Goal: Task Accomplishment & Management: Manage account settings

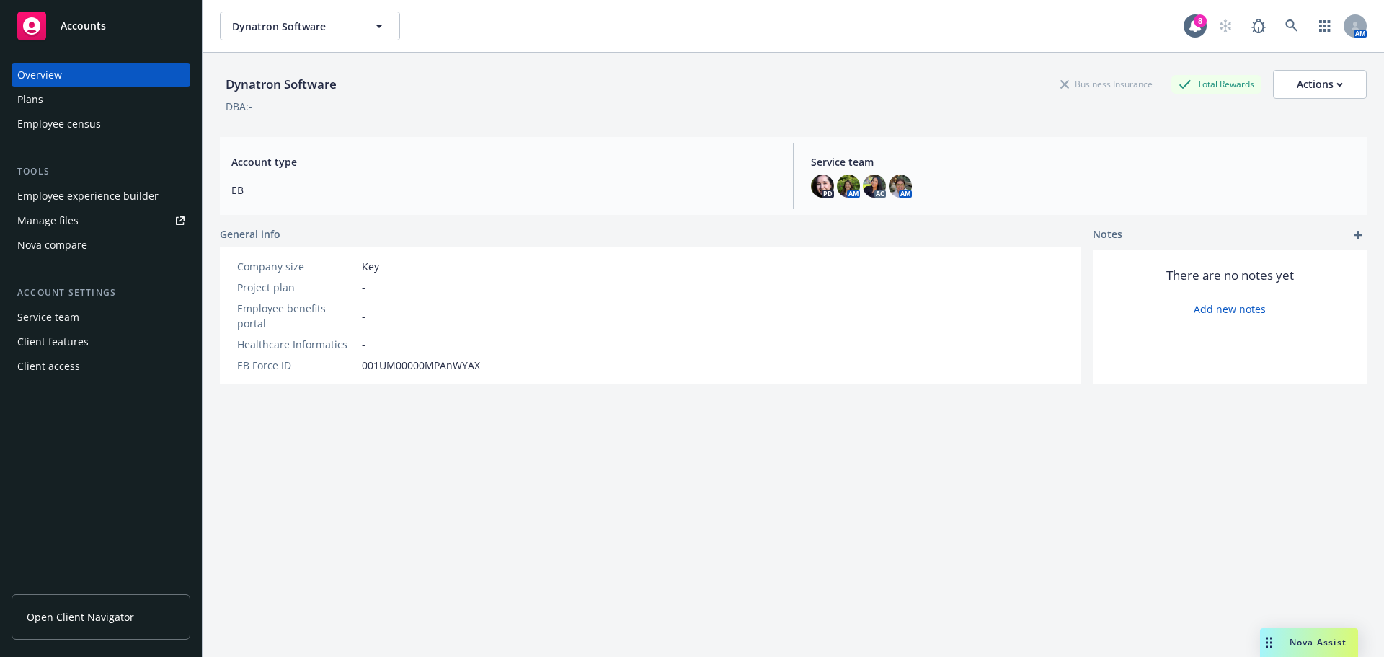
click at [114, 628] on link "Open Client Navigator" at bounding box center [101, 616] width 179 height 45
click at [44, 104] on div "Plans" at bounding box center [100, 99] width 167 height 23
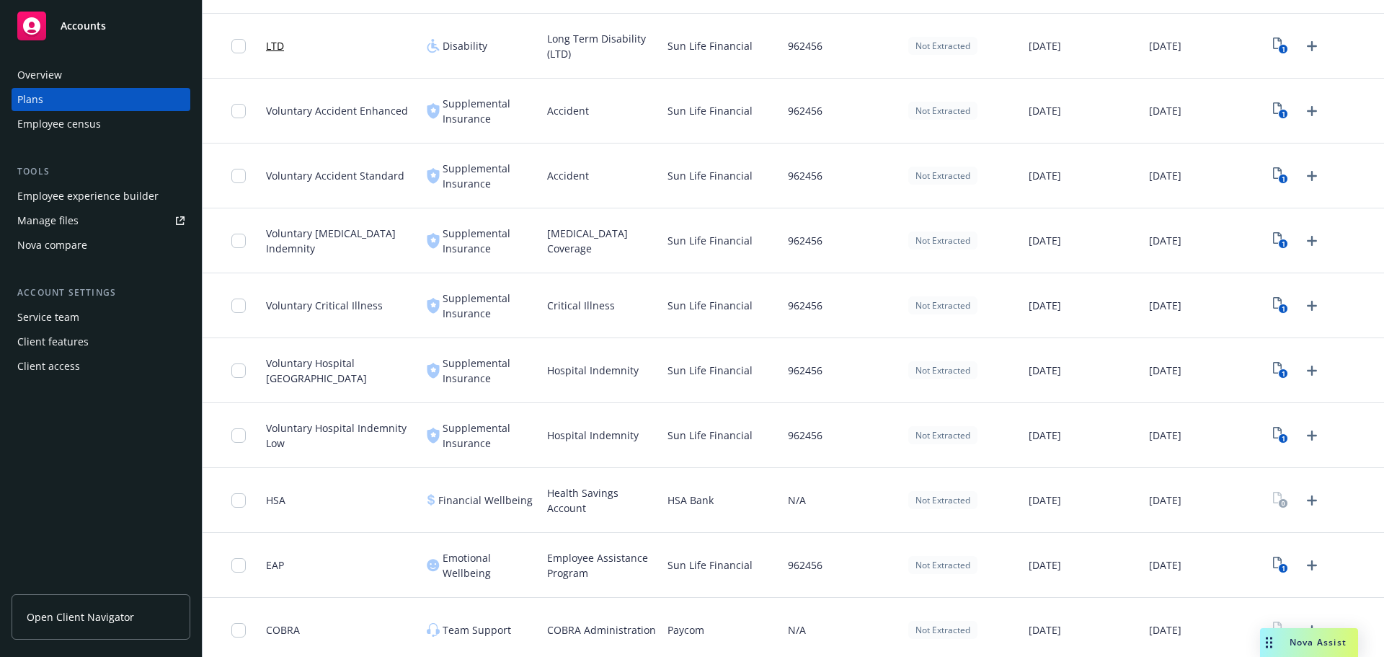
scroll to position [716, 0]
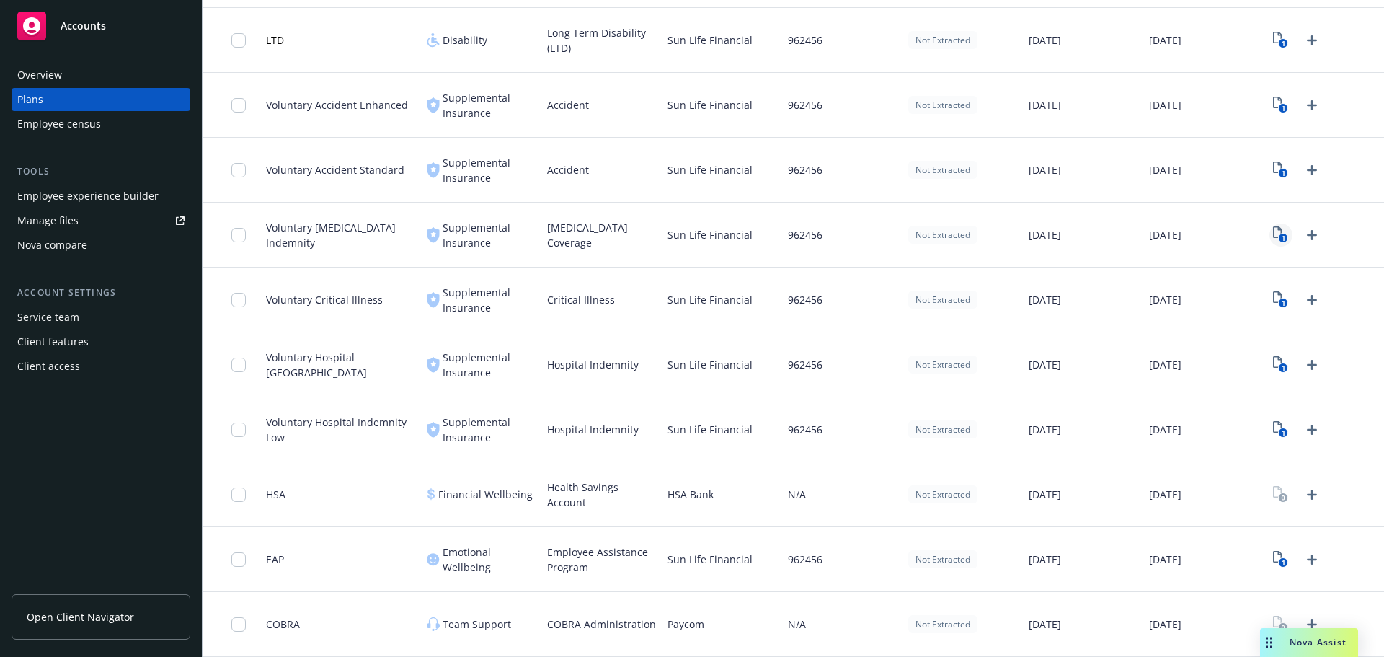
click at [1273, 235] on icon "1" at bounding box center [1280, 234] width 15 height 17
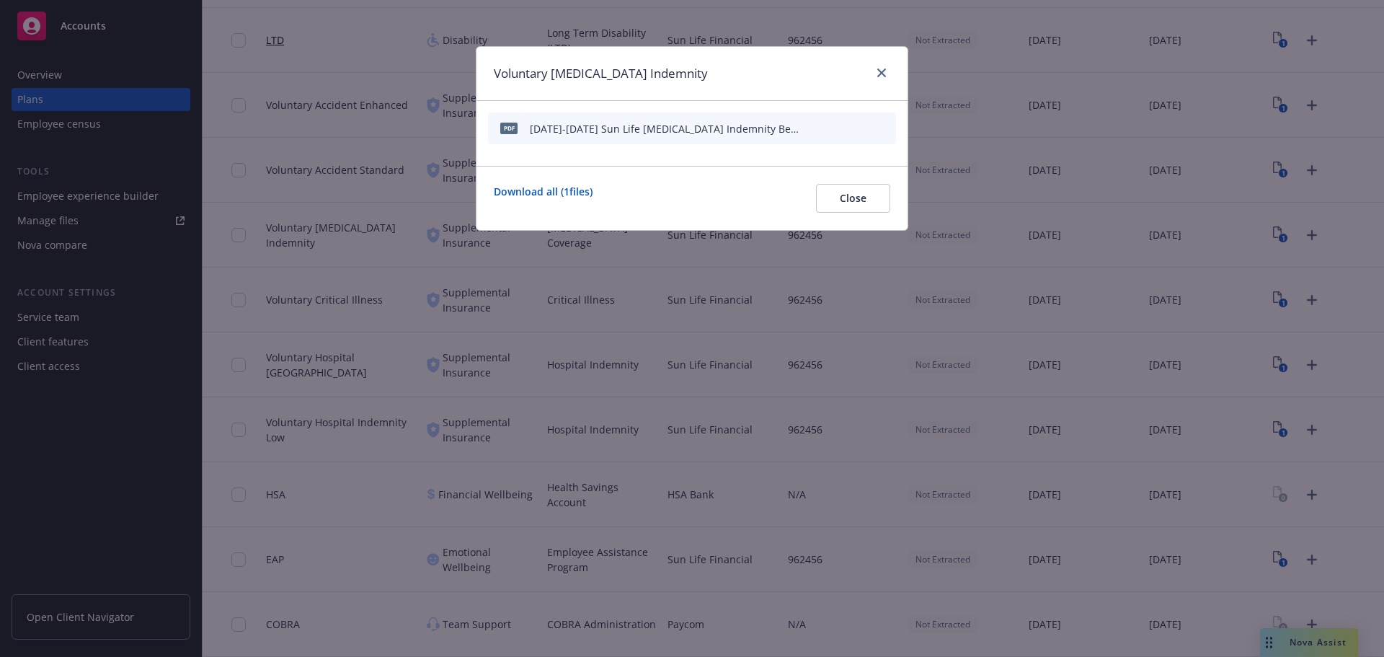
click at [881, 127] on icon "archive file" at bounding box center [883, 128] width 10 height 12
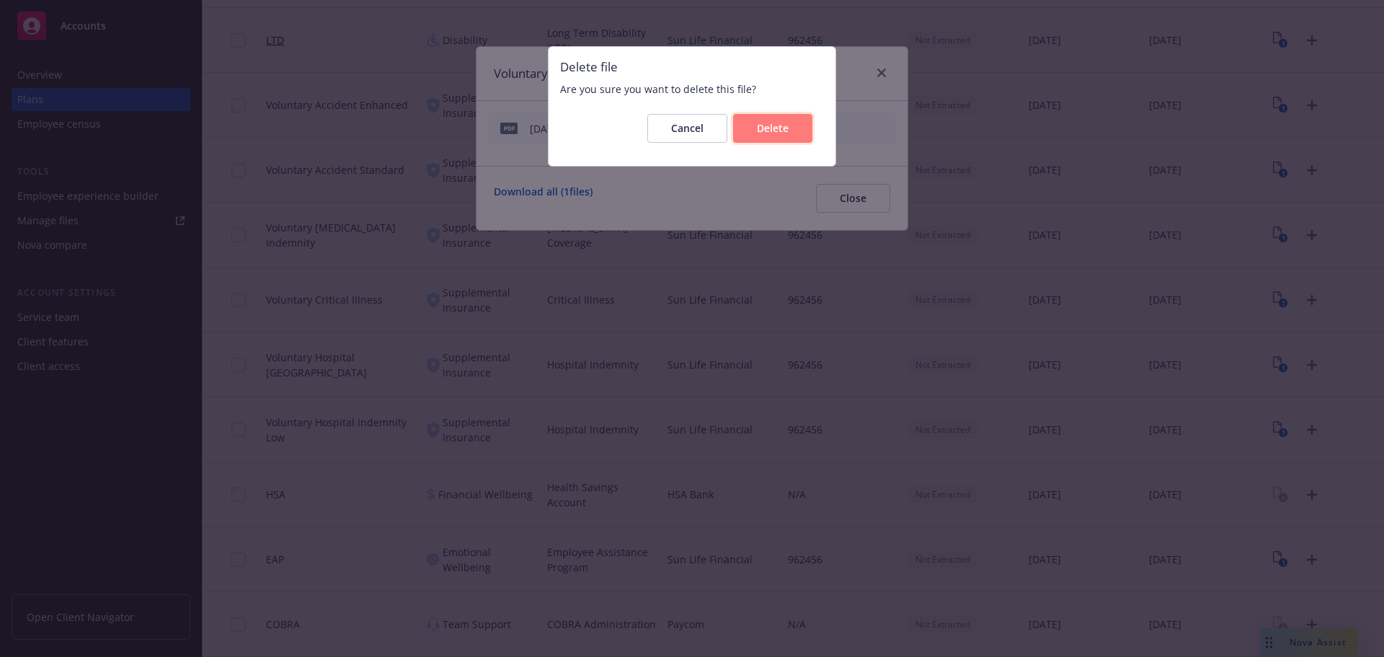
click at [788, 133] on span "Delete" at bounding box center [773, 128] width 32 height 14
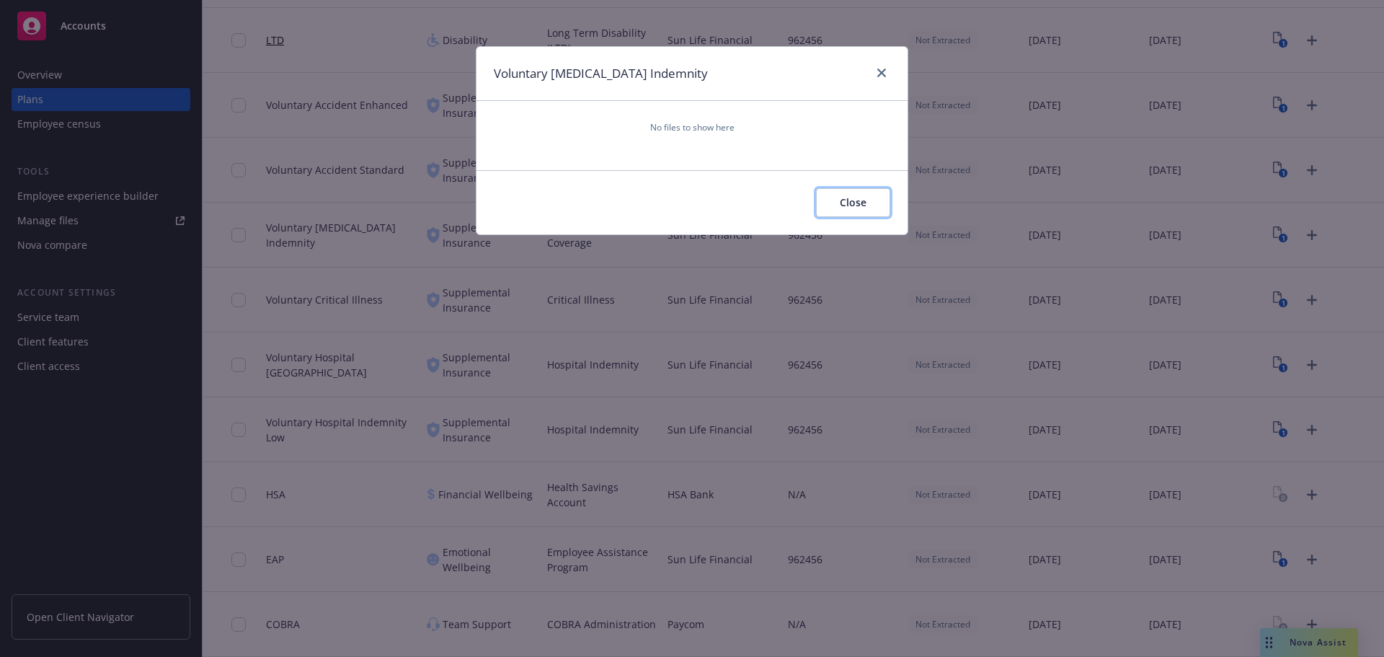
drag, startPoint x: 853, startPoint y: 195, endPoint x: 1103, endPoint y: 231, distance: 252.7
click at [853, 195] on button "Close" at bounding box center [853, 202] width 74 height 29
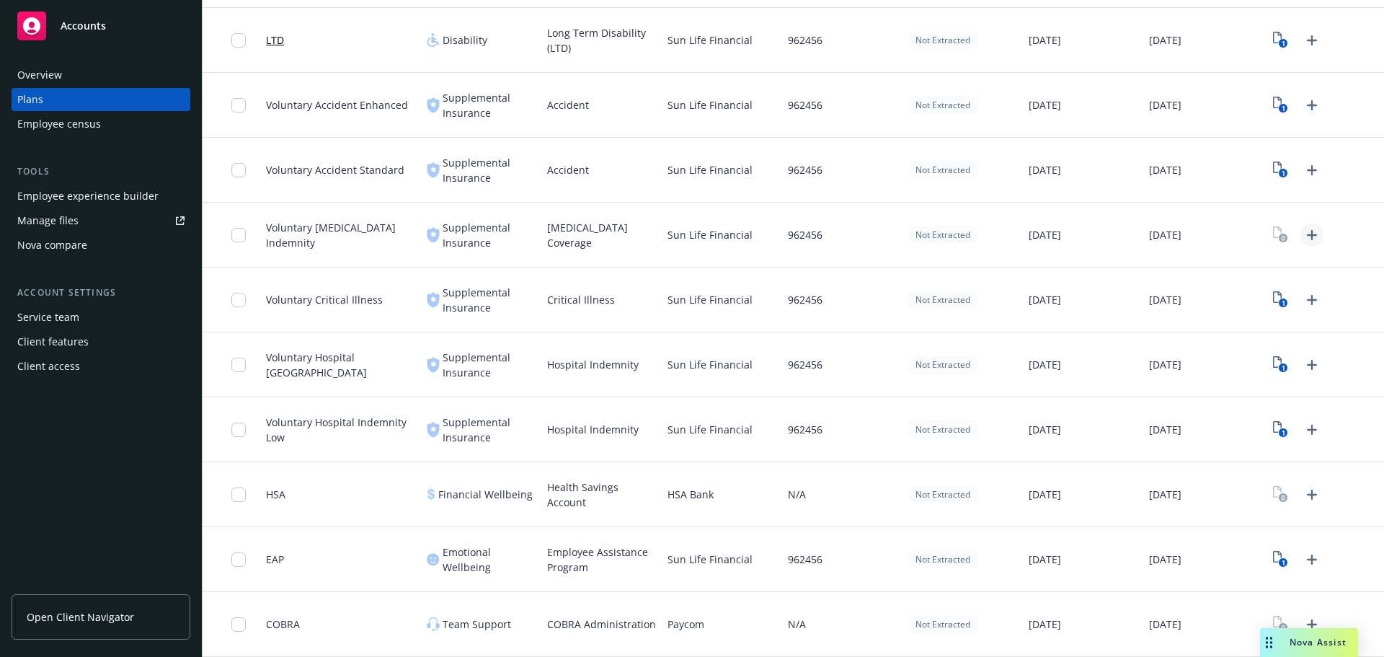
click at [1300, 229] on link "Upload Plan Documents" at bounding box center [1311, 234] width 23 height 23
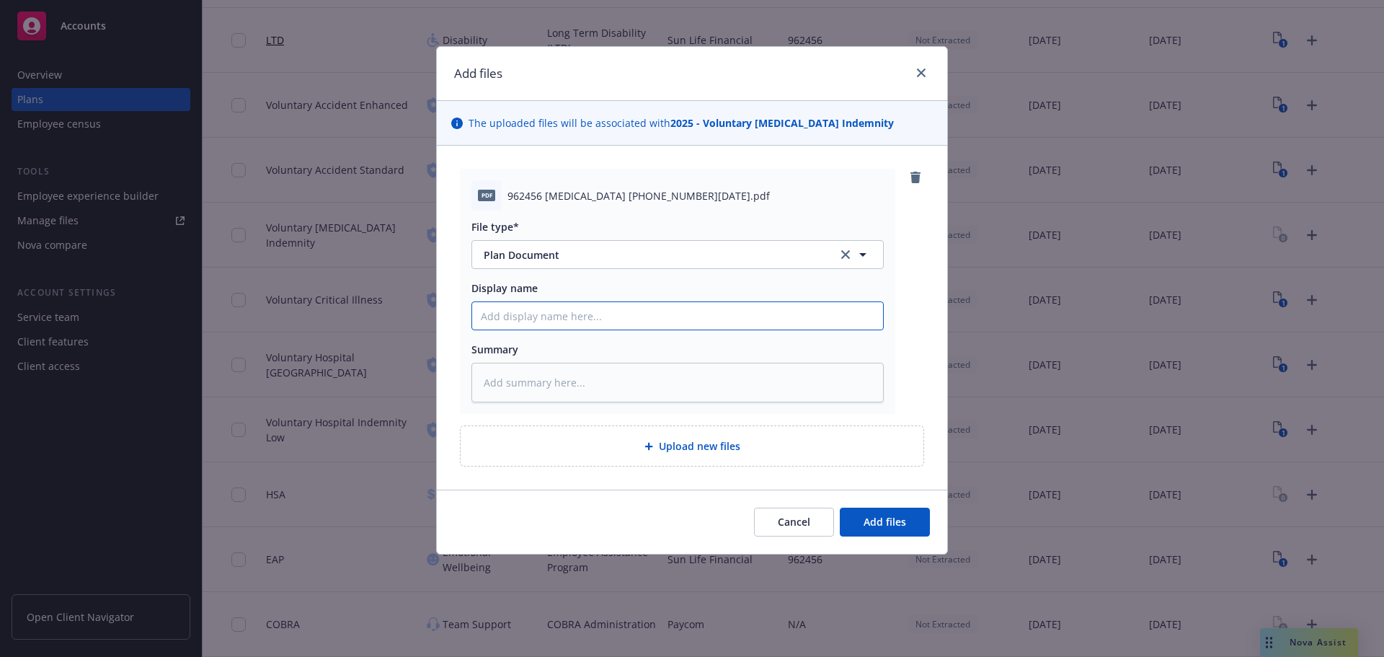
paste input "[DATE]-[DATE] Sun Life [MEDICAL_DATA] Indemnity Benefit Summary"
type textarea "x"
type input "[DATE]-[DATE] Sun Life [MEDICAL_DATA] Indemnity Benefit Summary"
type textarea "x"
type input "[DATE]-[DATE] Sun Life [MEDICAL_DATA] Indemnity Benefit Summary"
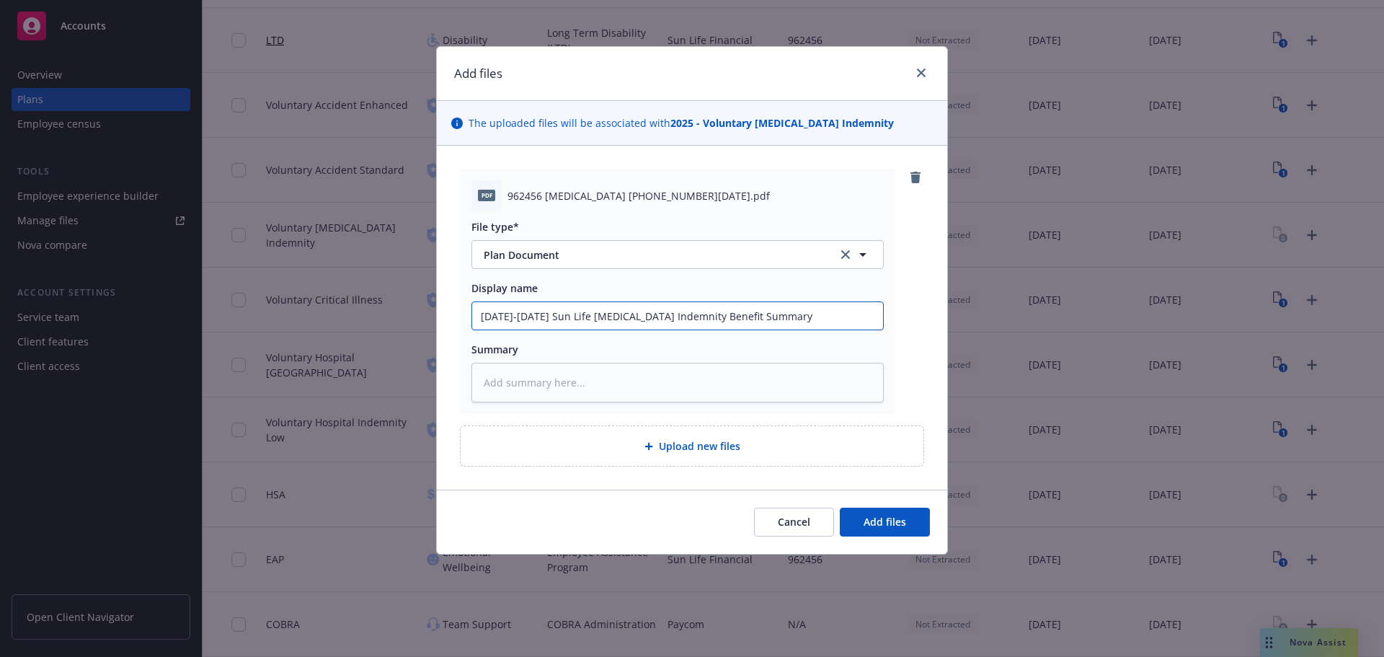
type textarea "x"
type input "[DATE]-[DATE] Sun Life [MEDICAL_DATA] Indemnity Benefit Summary D"
type textarea "x"
type input "[DATE]-[DATE] Sun Life [MEDICAL_DATA] Indemnity Benefit Summary Dy"
type textarea "x"
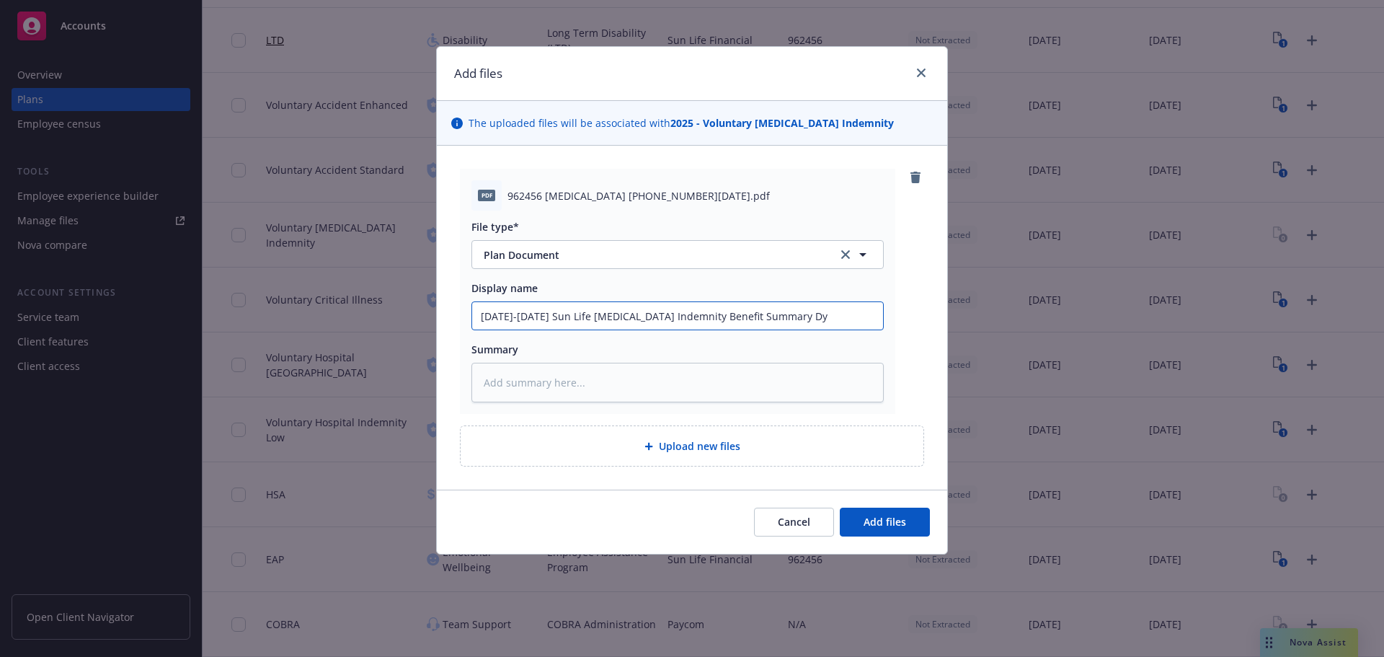
type input "[DATE]-[DATE] Sun Life [MEDICAL_DATA] Indemnity Benefit Summary Dyn"
type textarea "x"
type input "[DATE]-[DATE] Sun Life [MEDICAL_DATA] Indemnity Benefit Summary Dyna"
type textarea "x"
type input "[DATE]-[DATE] Sun Life [MEDICAL_DATA] Indemnity Benefit Summary Dynat"
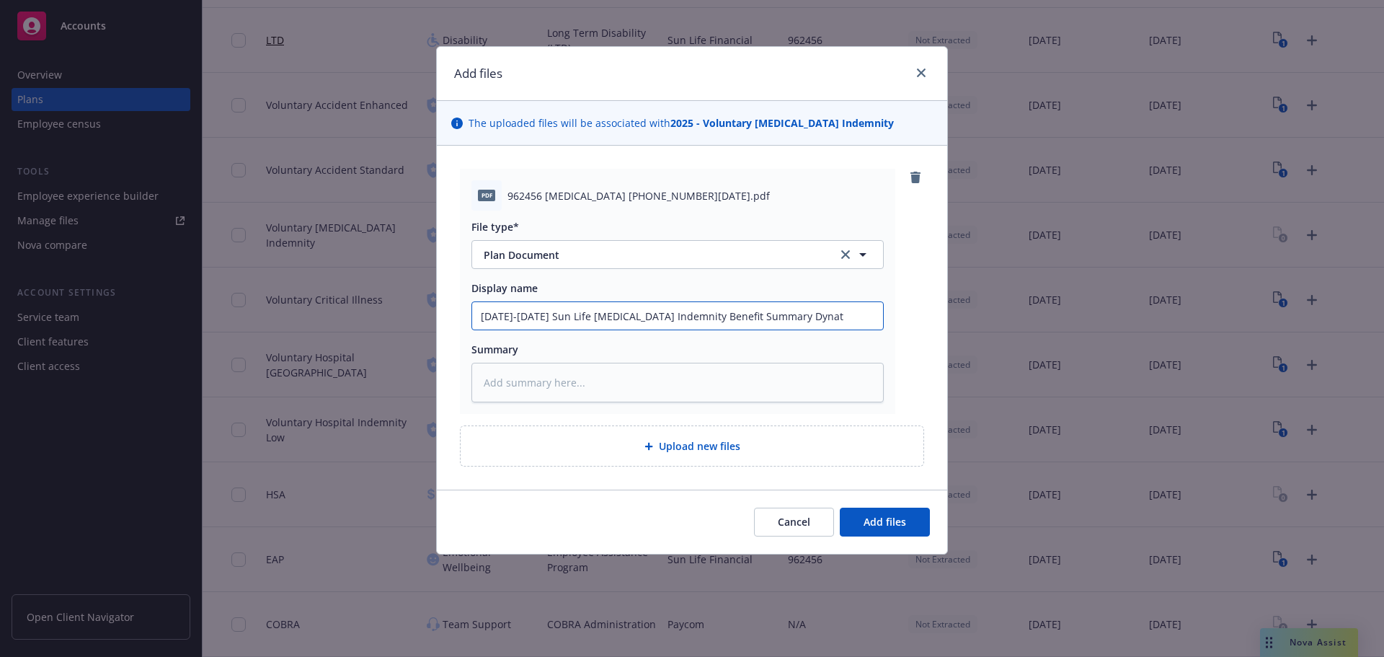
type textarea "x"
type input "[DATE]-[DATE] Sun Life [MEDICAL_DATA] Indemnity Benefit Summary Dynatr"
type textarea "x"
type input "[DATE]-[DATE] Sun Life [MEDICAL_DATA] Indemnity Benefit Summary Dynatro"
type textarea "x"
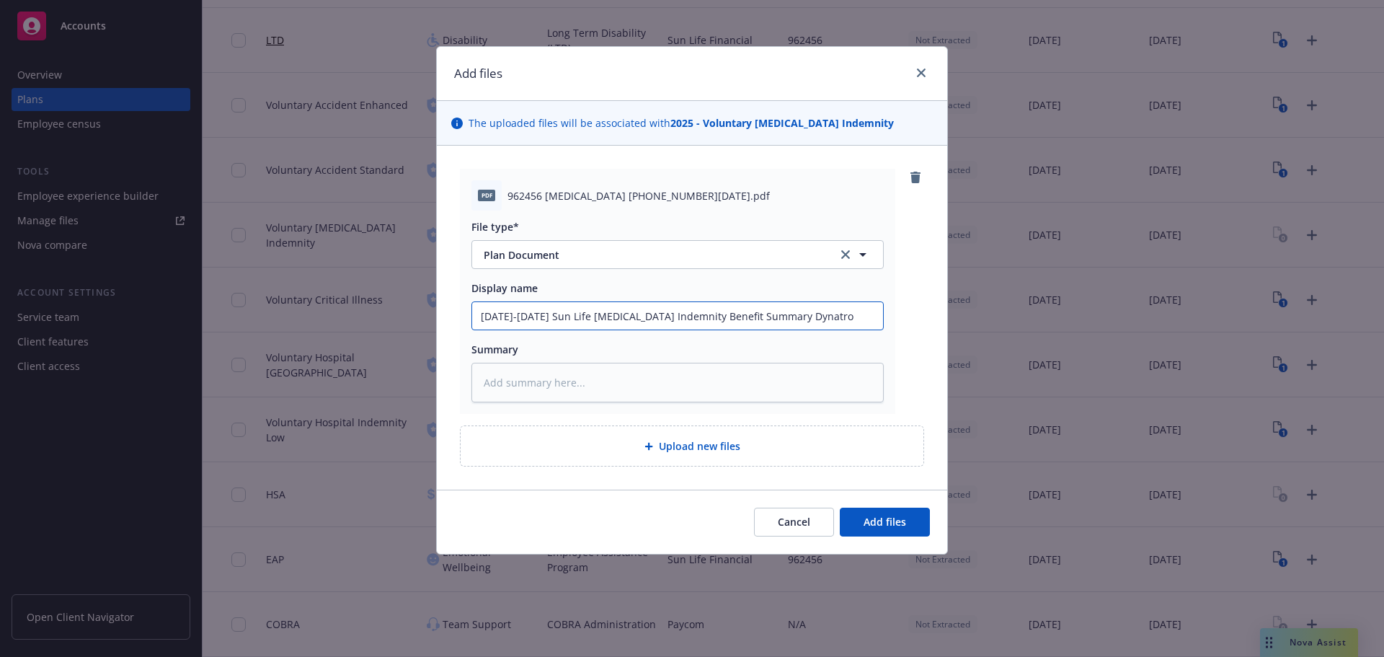
type input "[DATE]-[DATE] Sun Life [MEDICAL_DATA] Indemnity Benefit Summary Dynatron"
type textarea "x"
type input "[DATE]-[DATE] Sun Life [MEDICAL_DATA] Indemnity Benefit Summary Dynatron"
click at [874, 527] on span "Add files" at bounding box center [885, 522] width 43 height 14
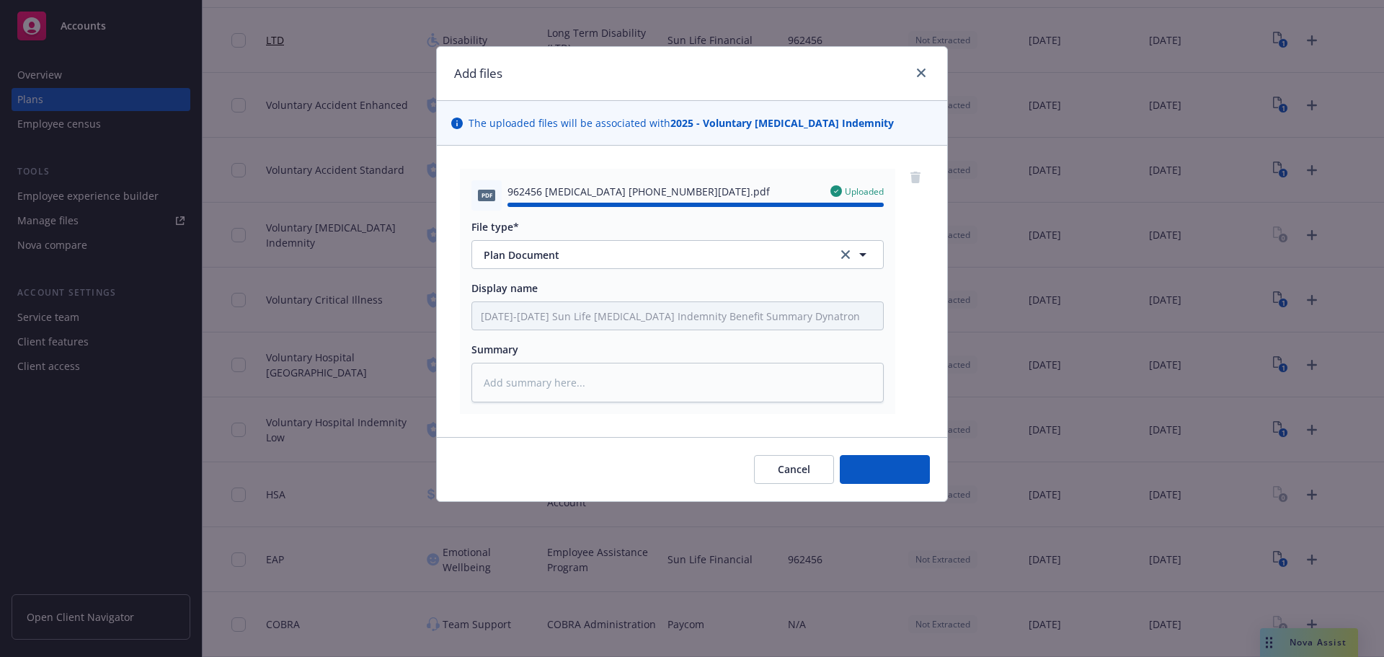
type textarea "x"
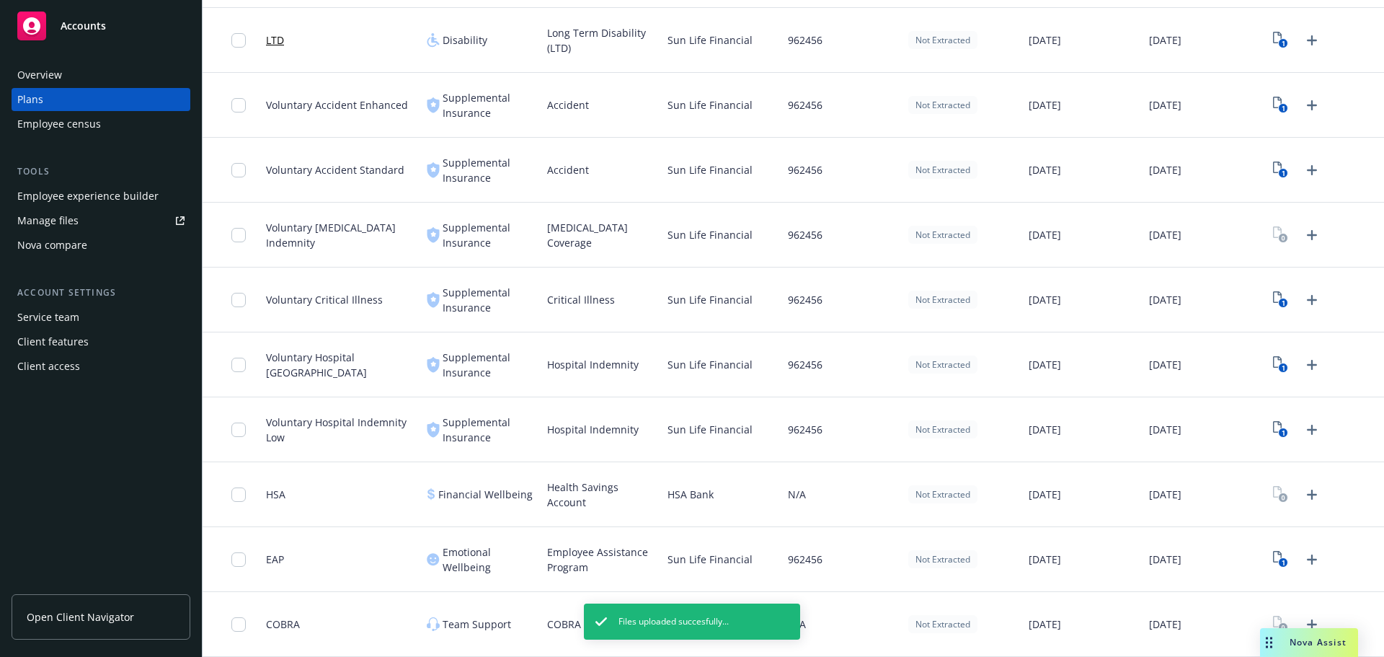
click at [96, 202] on div "Employee experience builder" at bounding box center [87, 196] width 141 height 23
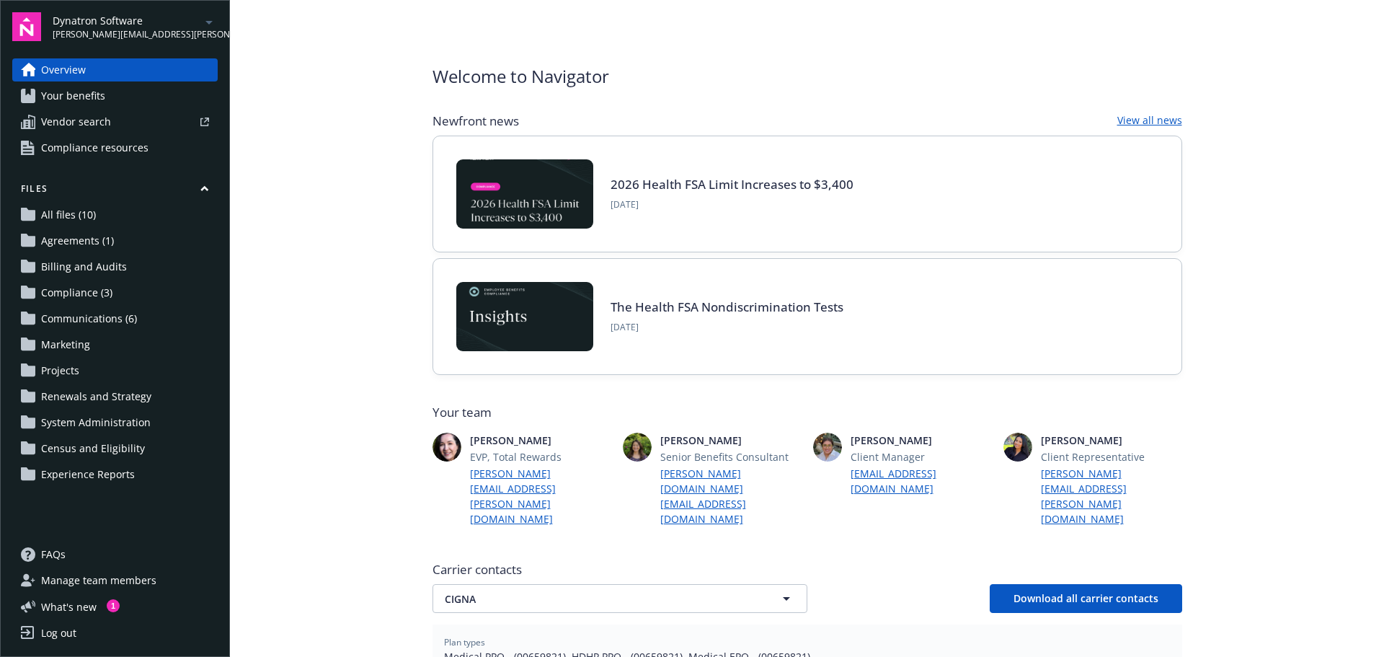
click at [81, 93] on span "Your benefits" at bounding box center [73, 95] width 64 height 23
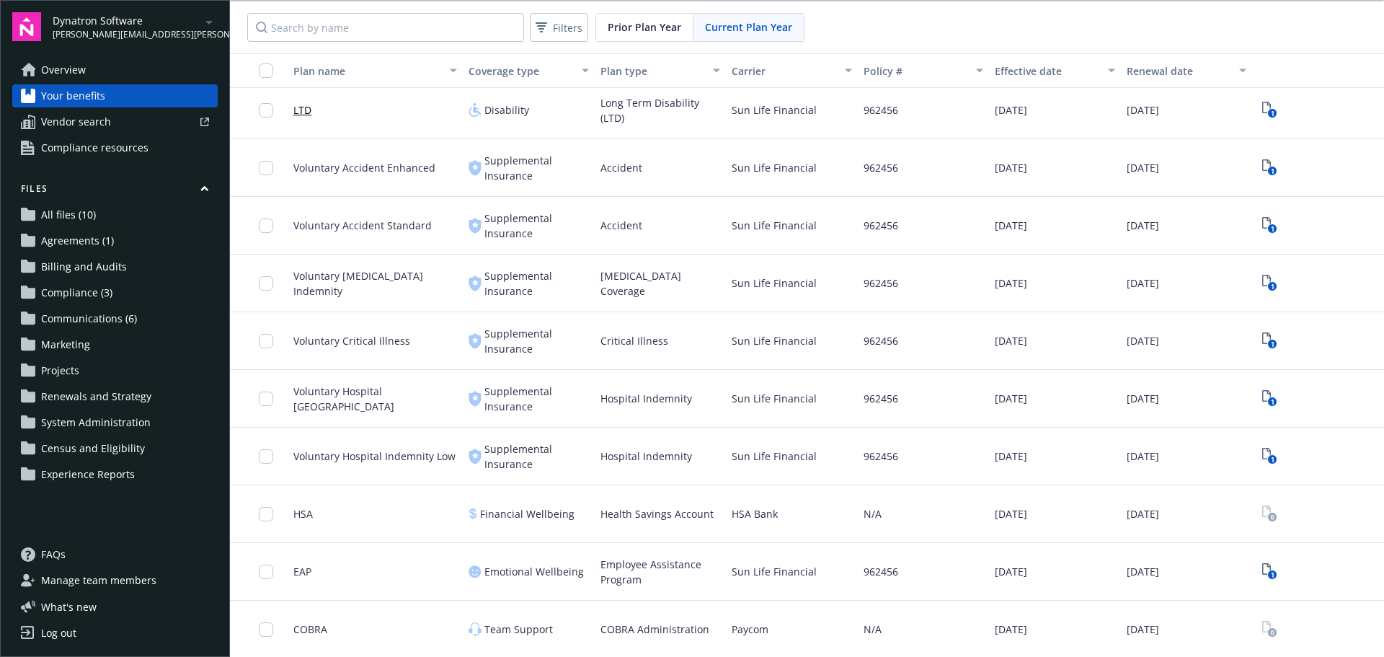
scroll to position [1, 0]
click at [1270, 281] on text "1" at bounding box center [1272, 284] width 4 height 9
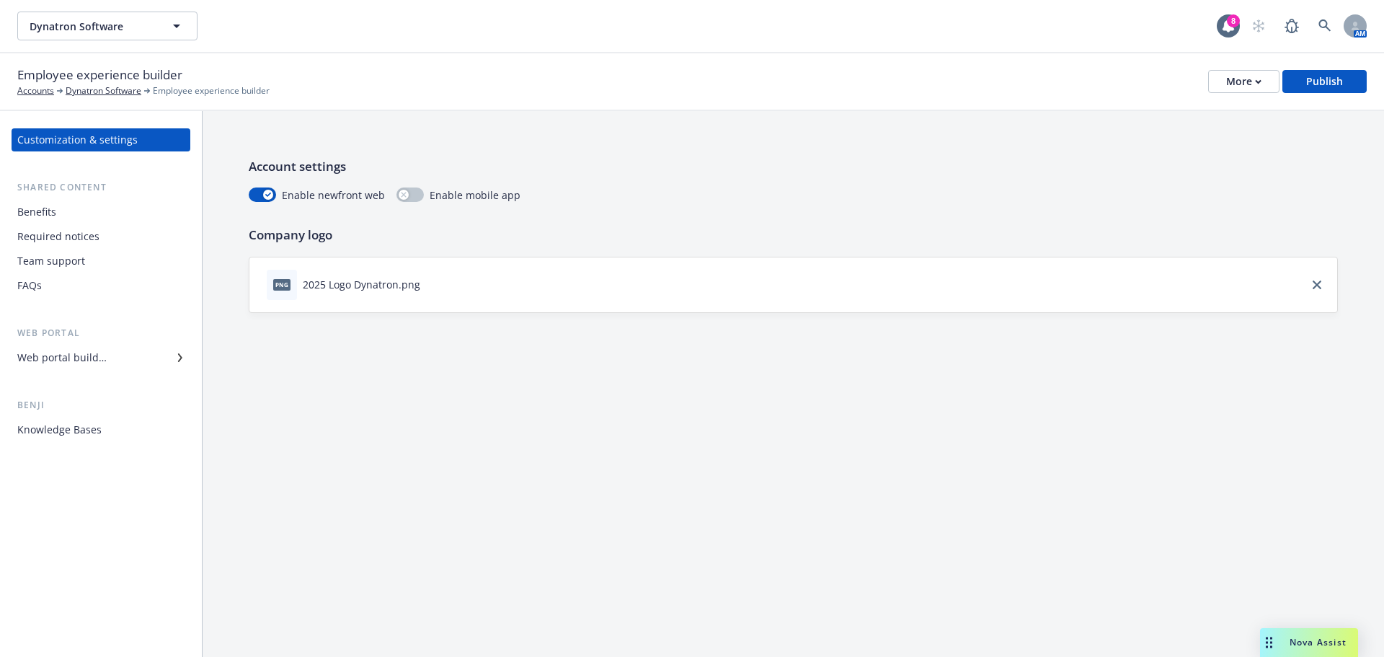
drag, startPoint x: 92, startPoint y: 211, endPoint x: 120, endPoint y: 234, distance: 36.9
click at [92, 211] on div "Benefits" at bounding box center [100, 211] width 167 height 23
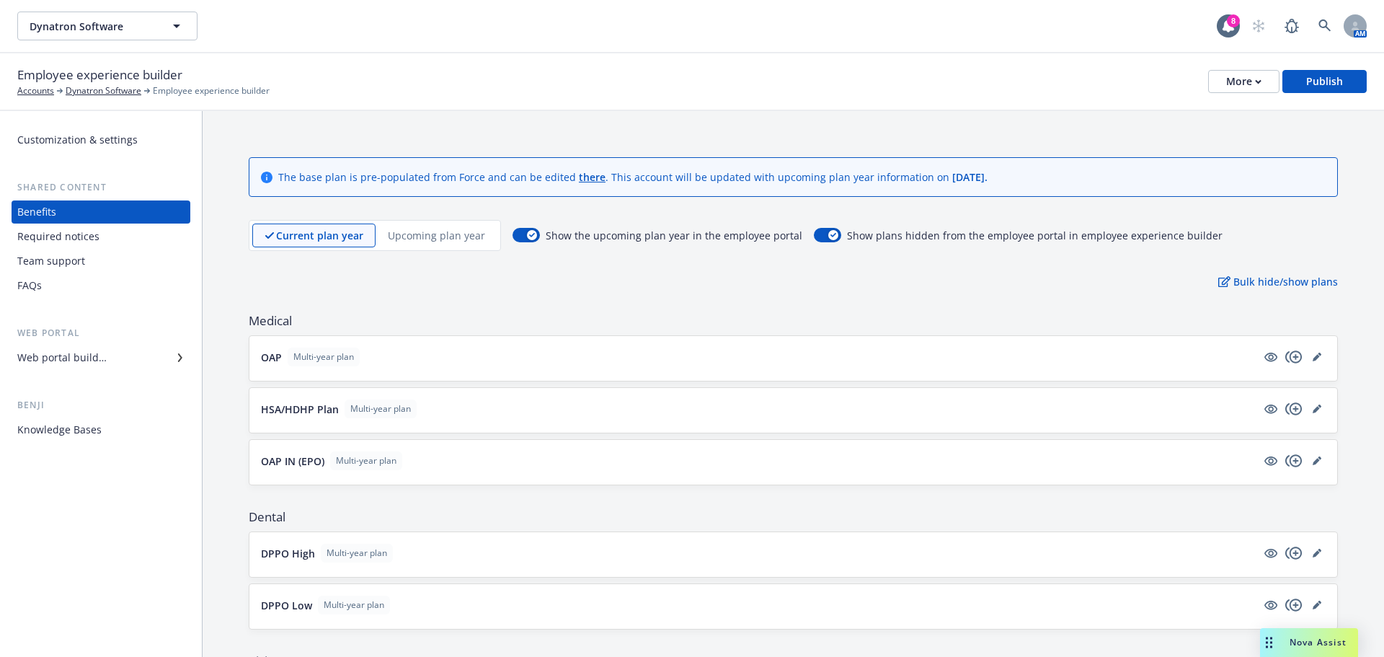
click at [442, 227] on div "Upcoming plan year" at bounding box center [437, 235] width 122 height 24
click at [321, 245] on div "Current plan year" at bounding box center [307, 235] width 110 height 24
click at [531, 226] on div "Show the upcoming plan year in the employee portal Show plans hidden from the e…" at bounding box center [868, 235] width 710 height 31
click at [529, 236] on icon "button" at bounding box center [532, 235] width 6 height 4
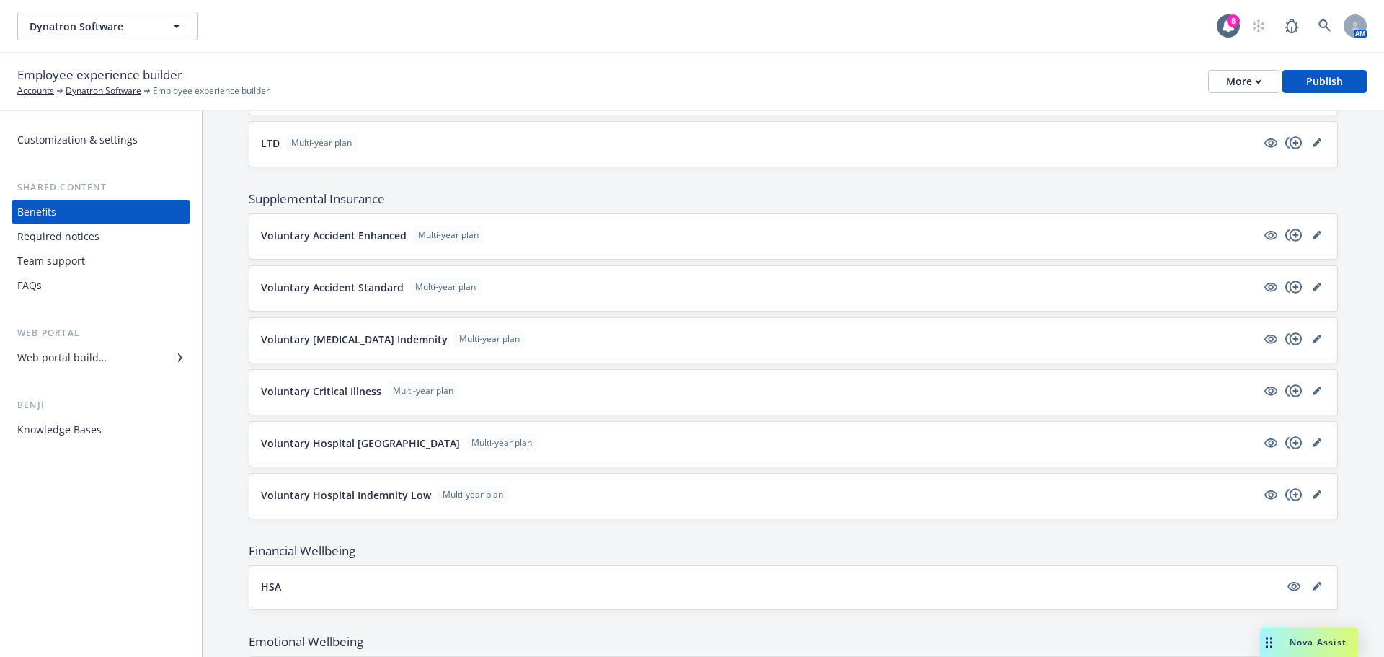
scroll to position [865, 0]
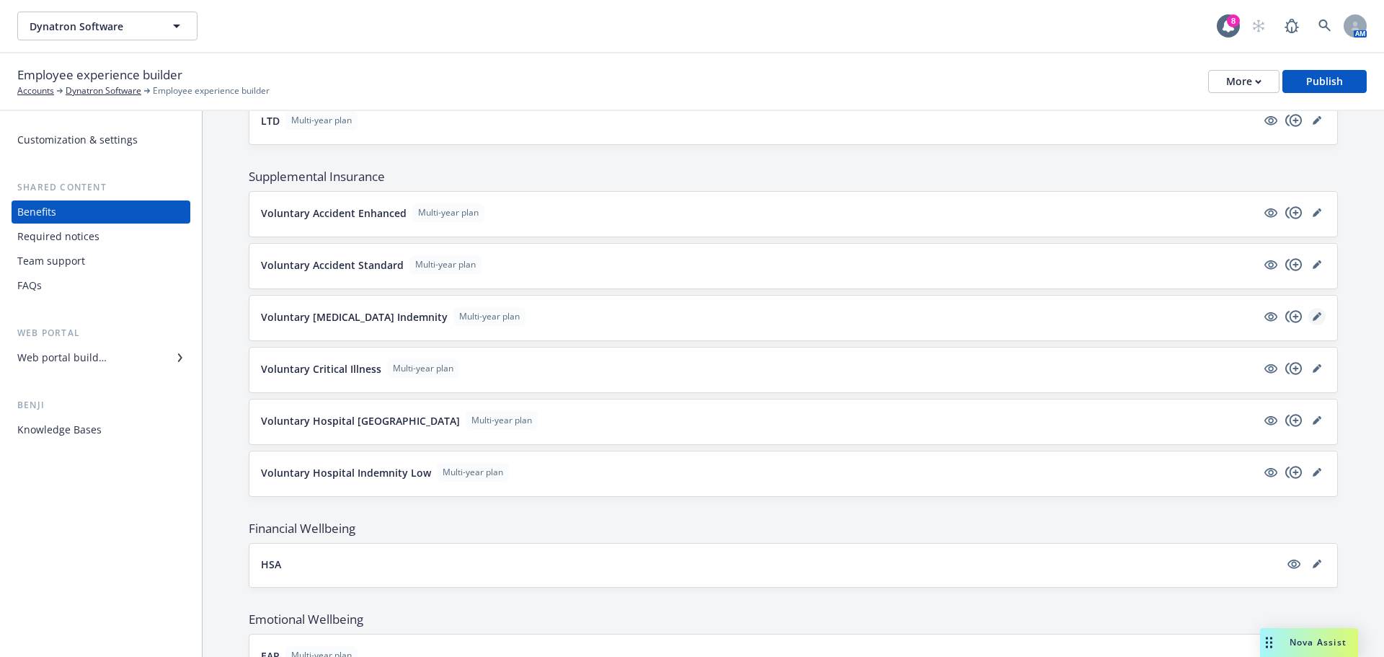
click at [1313, 316] on icon "editPencil" at bounding box center [1316, 317] width 7 height 7
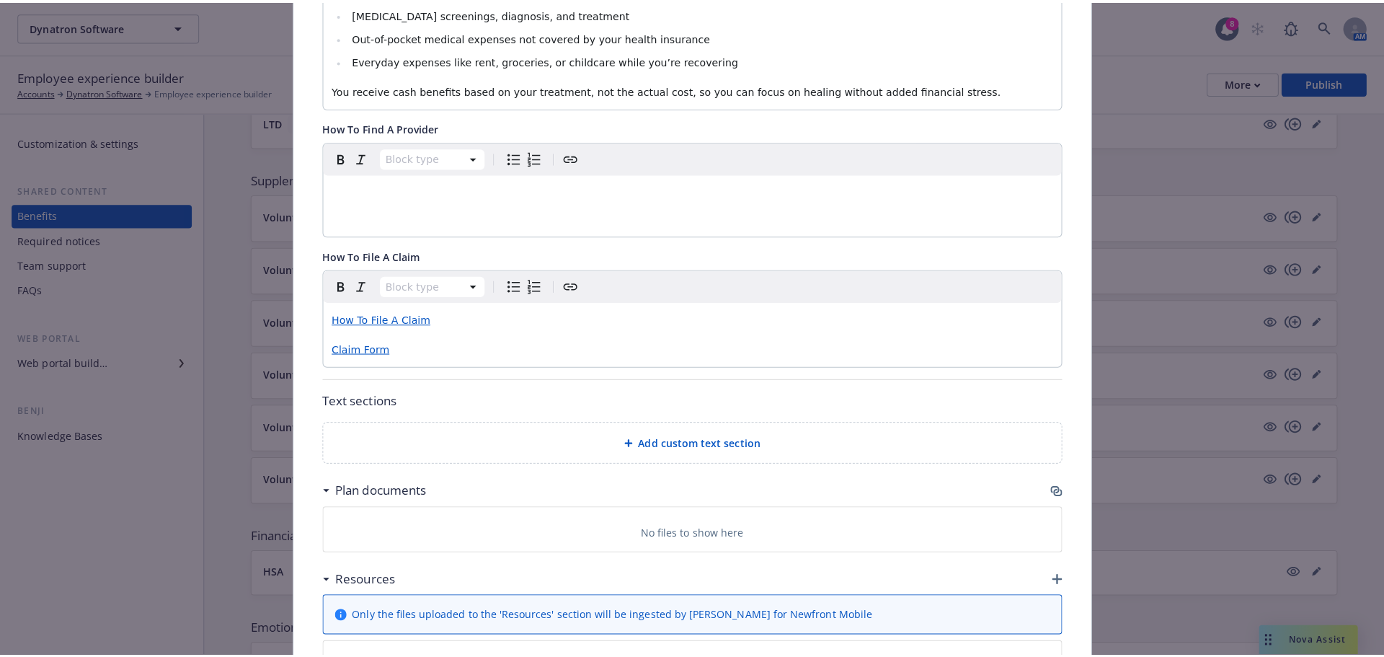
scroll to position [690, 0]
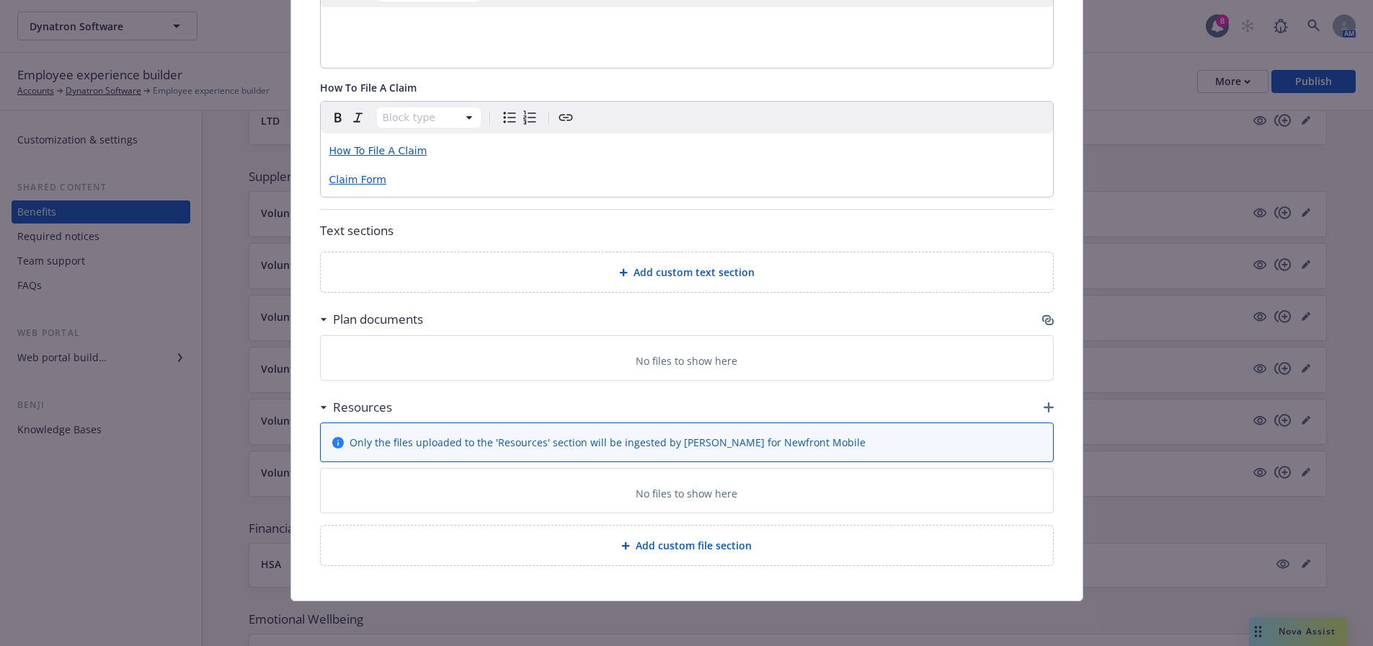
click at [1035, 314] on div "Plan documents" at bounding box center [687, 319] width 734 height 30
drag, startPoint x: 1042, startPoint y: 330, endPoint x: 1047, endPoint y: 316, distance: 15.1
click at [1044, 328] on div "Plan documents" at bounding box center [687, 319] width 734 height 30
click at [1047, 314] on icon "button" at bounding box center [1048, 320] width 12 height 12
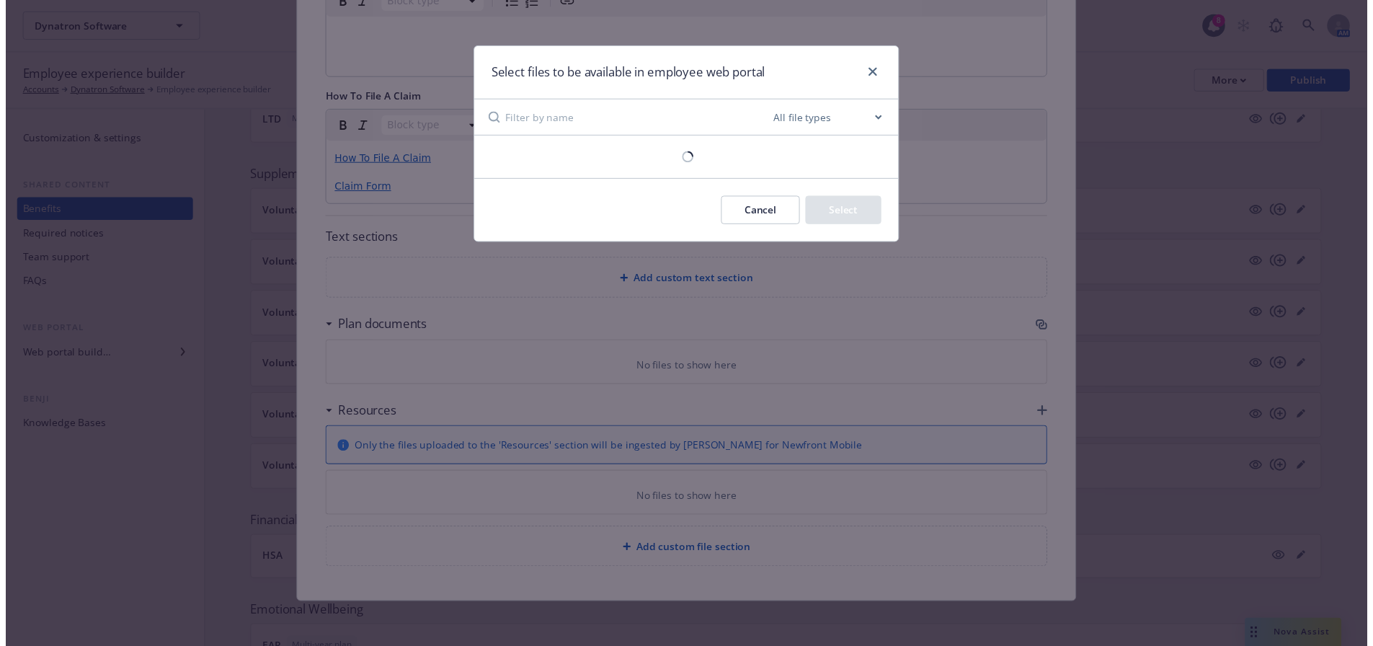
scroll to position [679, 0]
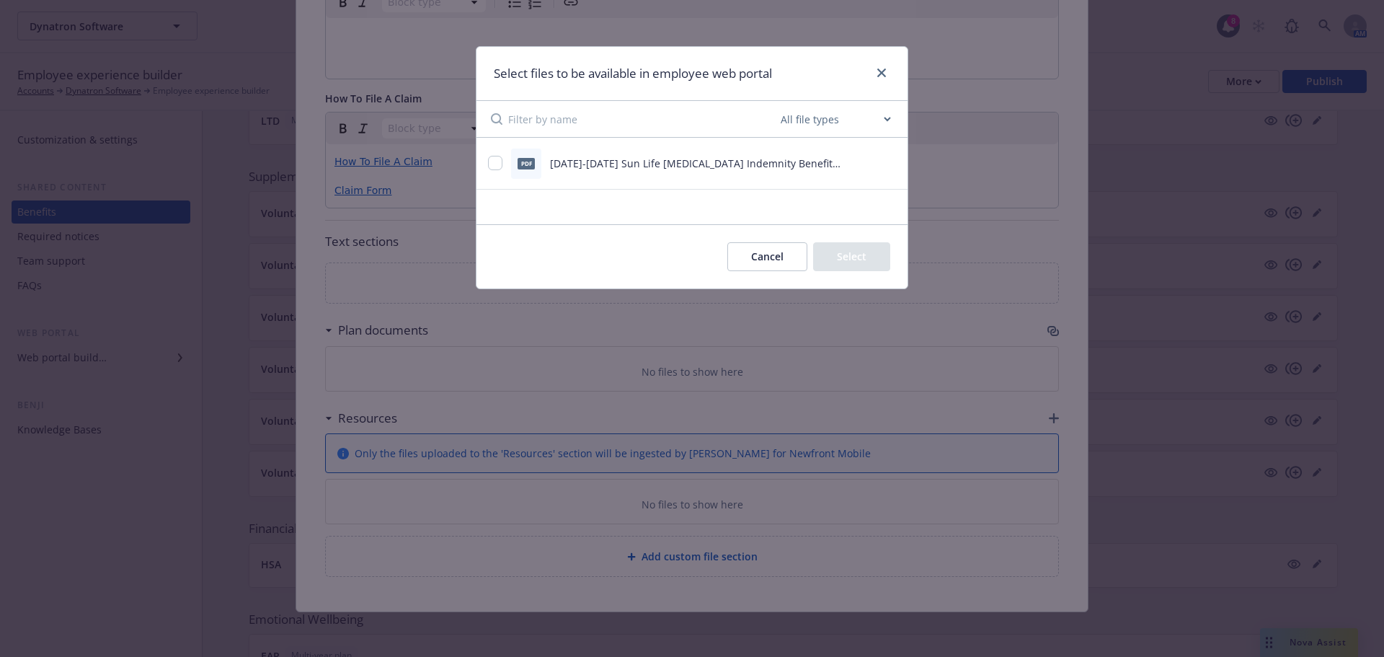
click at [502, 166] on div at bounding box center [495, 163] width 14 height 15
click at [485, 162] on div "pdf 2025-2026 Sun Life Cancer Indemnity Benefit Summary Dynatron .pdf" at bounding box center [691, 164] width 431 height 52
click at [493, 163] on input "checkbox" at bounding box center [495, 163] width 14 height 14
checkbox input "true"
click at [865, 253] on button "Select 1 file" at bounding box center [838, 256] width 104 height 29
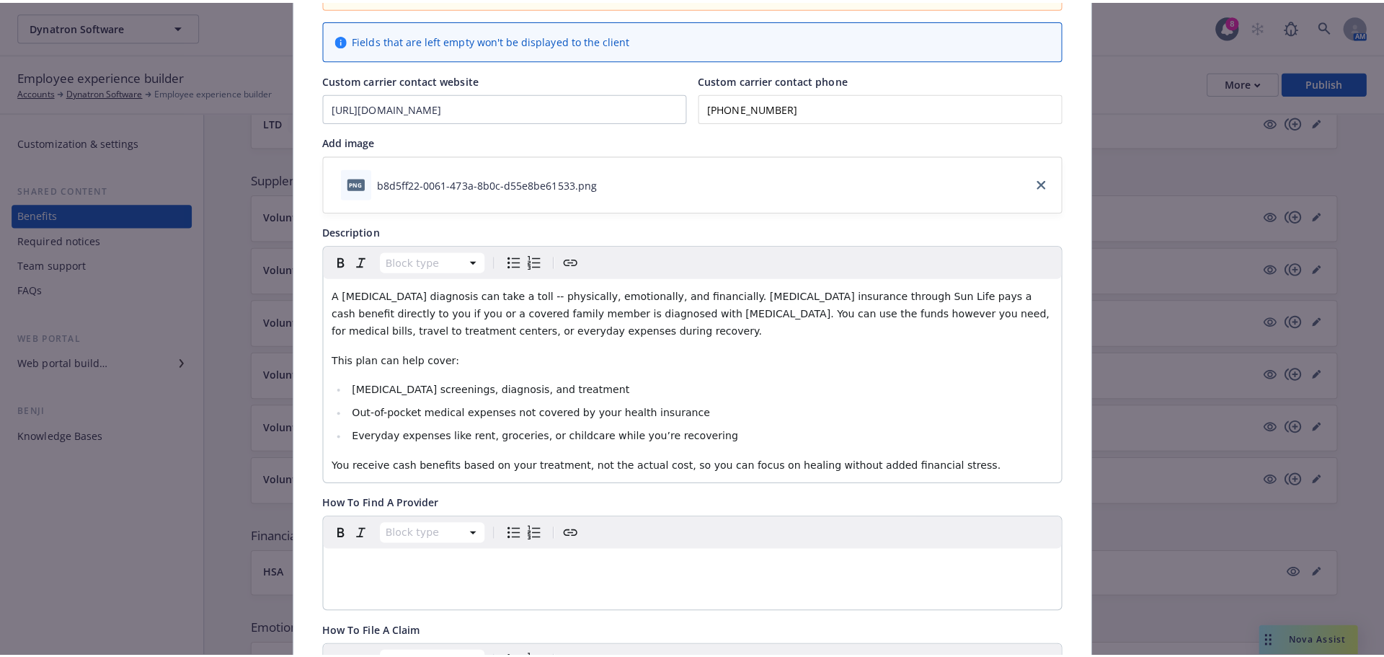
scroll to position [0, 0]
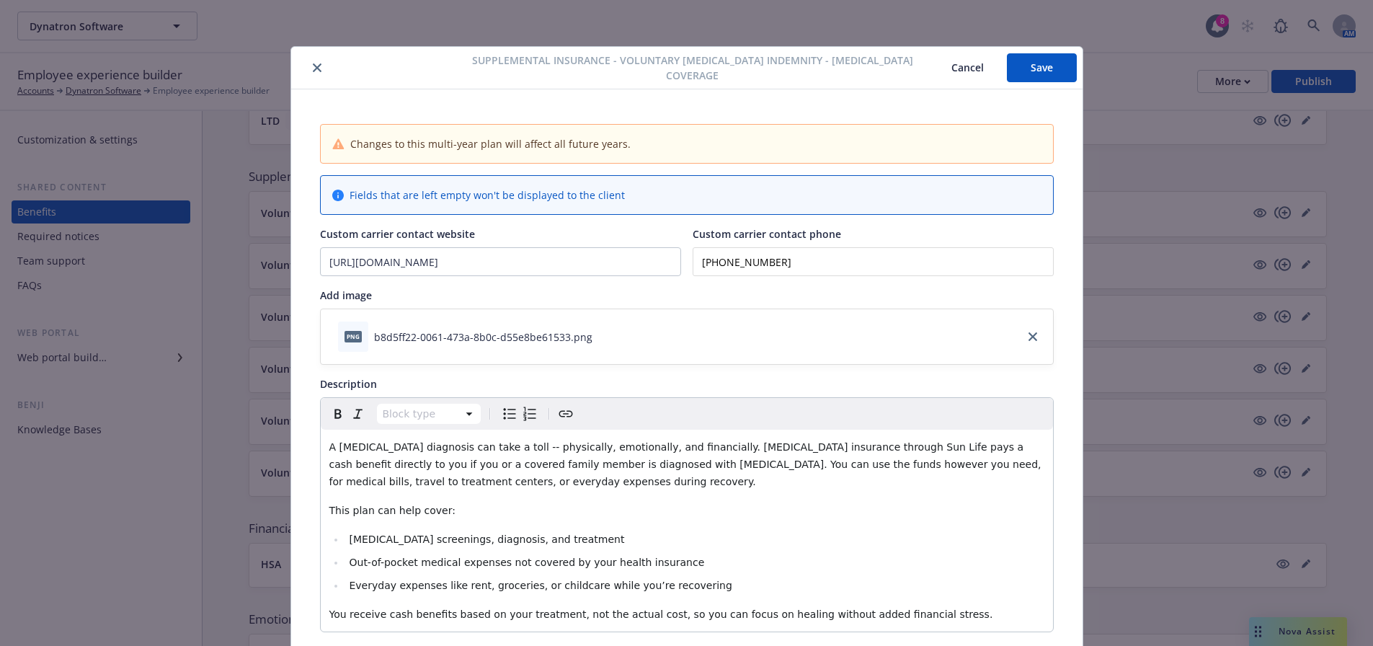
click at [1036, 66] on button "Save" at bounding box center [1042, 67] width 70 height 29
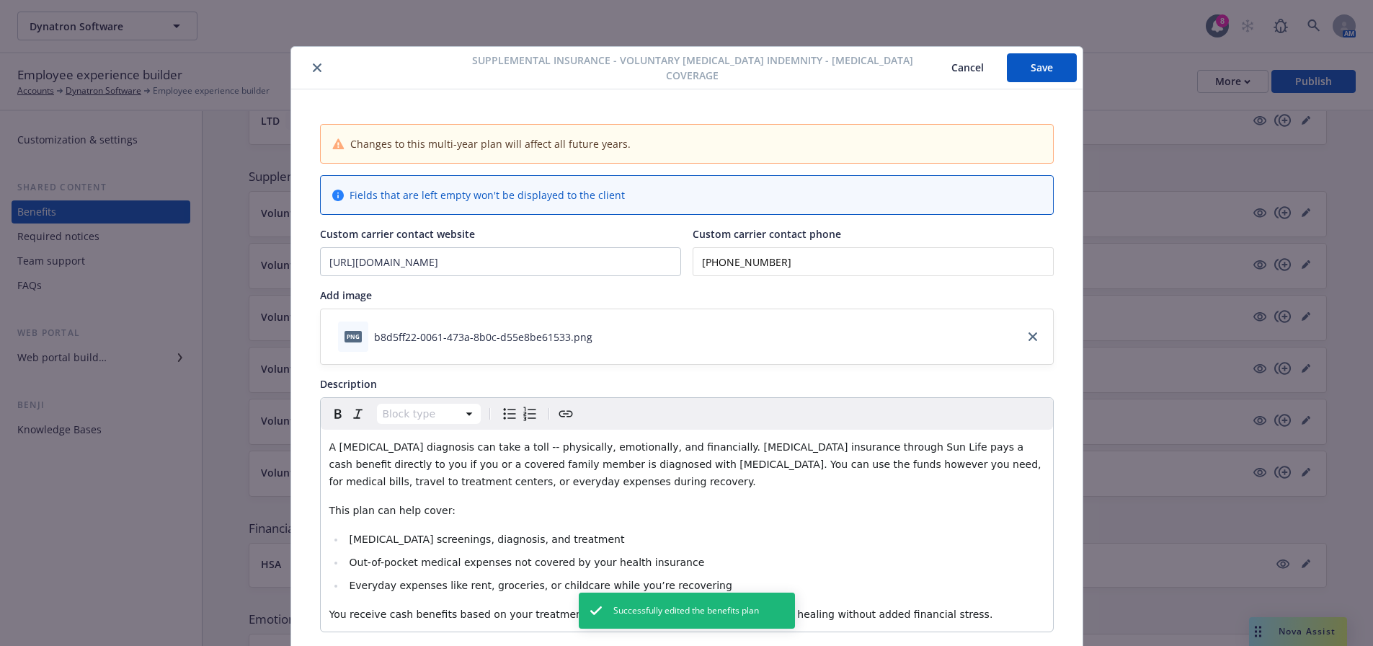
click at [309, 61] on button "close" at bounding box center [317, 67] width 17 height 17
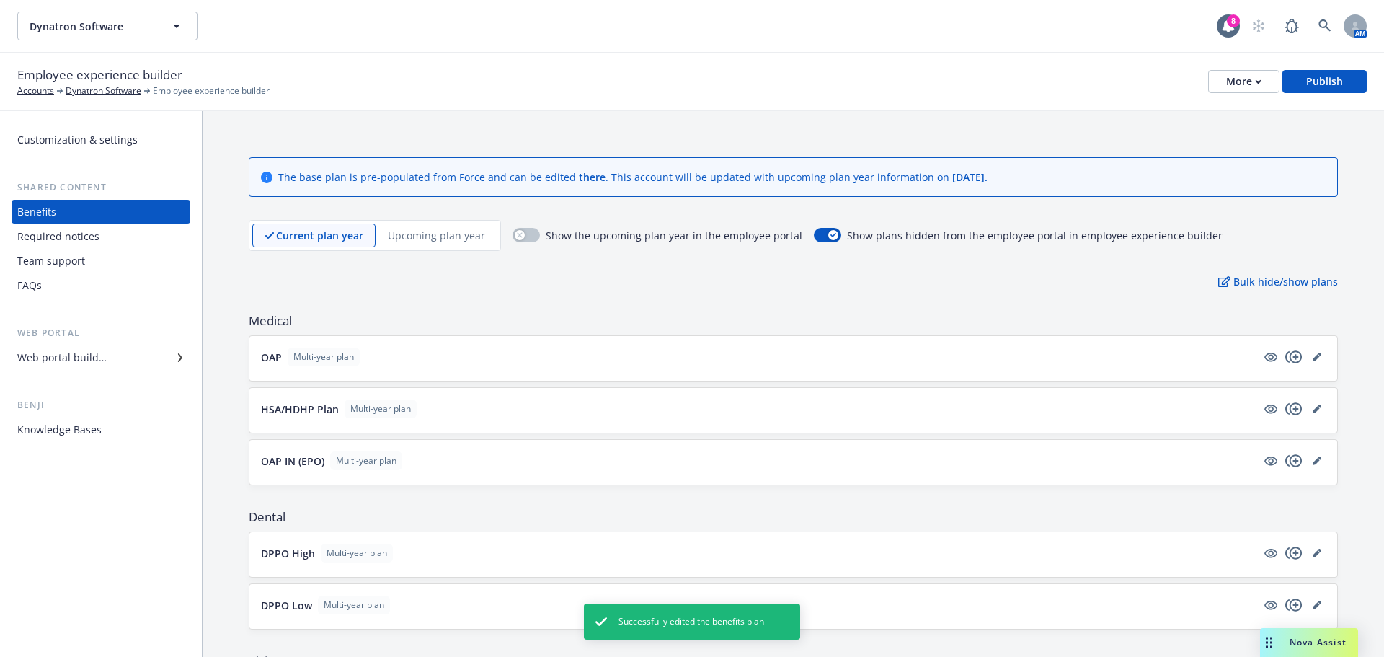
click at [439, 223] on div "Current plan year Upcoming plan year" at bounding box center [375, 235] width 252 height 31
click at [427, 229] on p "Upcoming plan year" at bounding box center [436, 235] width 97 height 15
click at [530, 236] on button "button" at bounding box center [526, 235] width 27 height 14
click at [318, 242] on p "Current plan year" at bounding box center [308, 235] width 86 height 15
click at [514, 233] on button "button" at bounding box center [526, 235] width 27 height 14
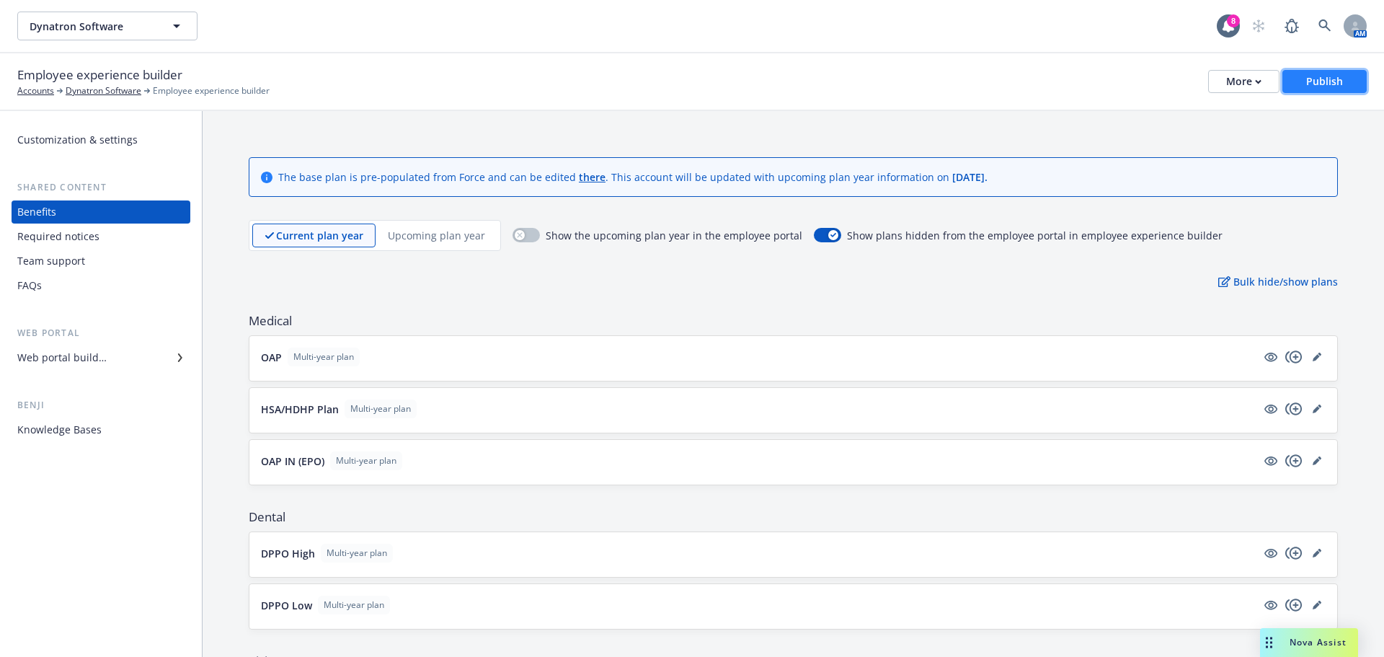
click at [1334, 90] on div "Publish" at bounding box center [1324, 82] width 37 height 22
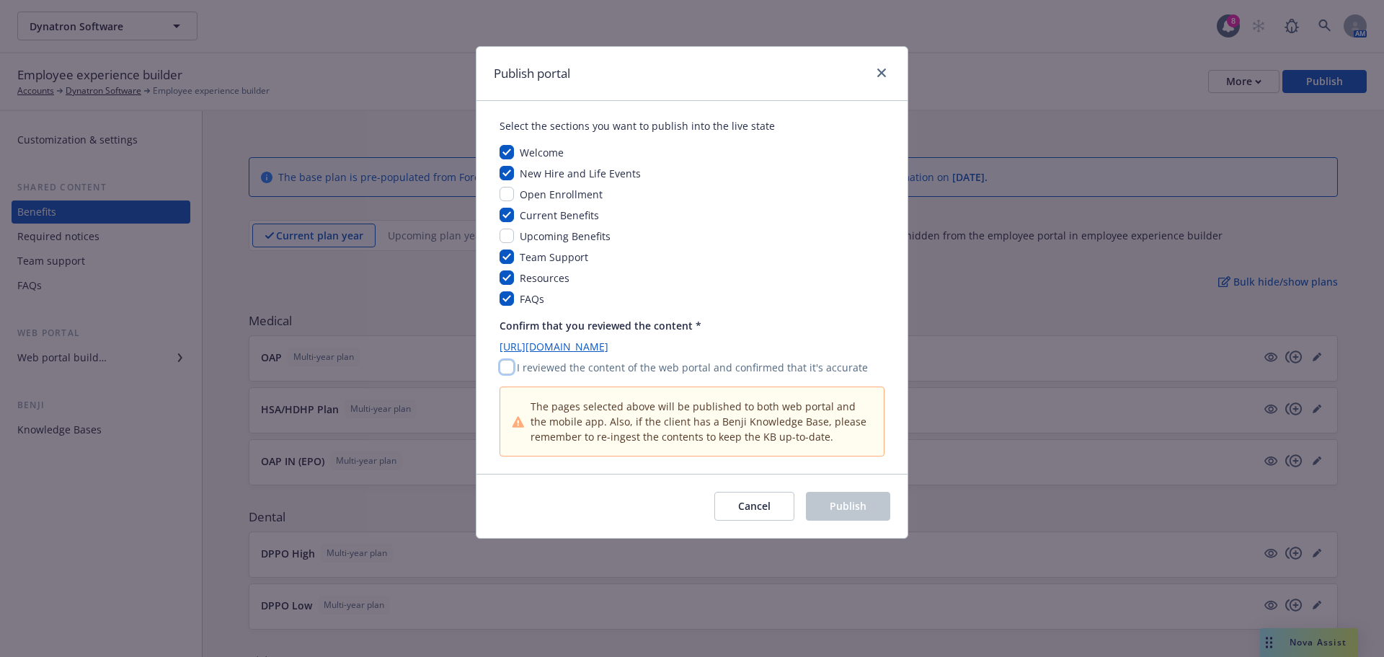
drag, startPoint x: 507, startPoint y: 366, endPoint x: 520, endPoint y: 369, distance: 13.3
click at [507, 365] on input "checkbox" at bounding box center [507, 367] width 14 height 14
checkbox input "true"
drag, startPoint x: 819, startPoint y: 489, endPoint x: 827, endPoint y: 494, distance: 9.0
click at [820, 489] on div "Cancel Publish" at bounding box center [691, 506] width 431 height 64
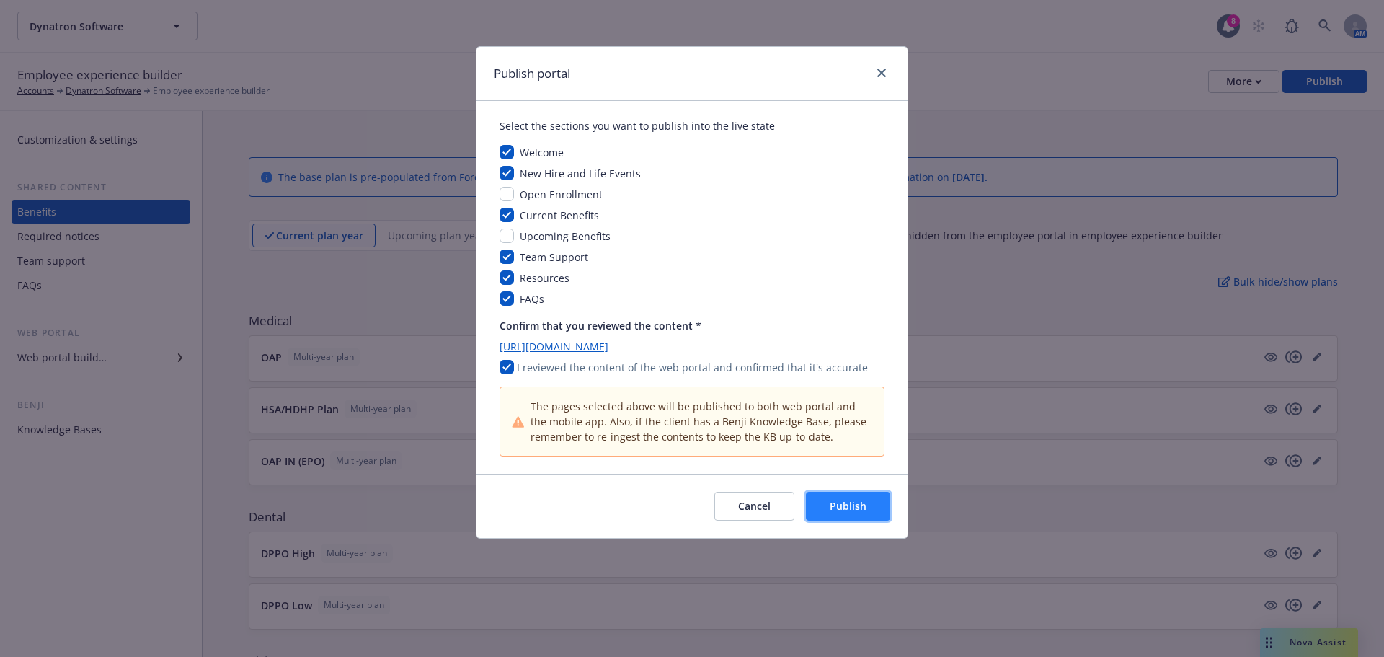
click at [829, 497] on button "Publish" at bounding box center [848, 506] width 84 height 29
